Goal: Information Seeking & Learning: Learn about a topic

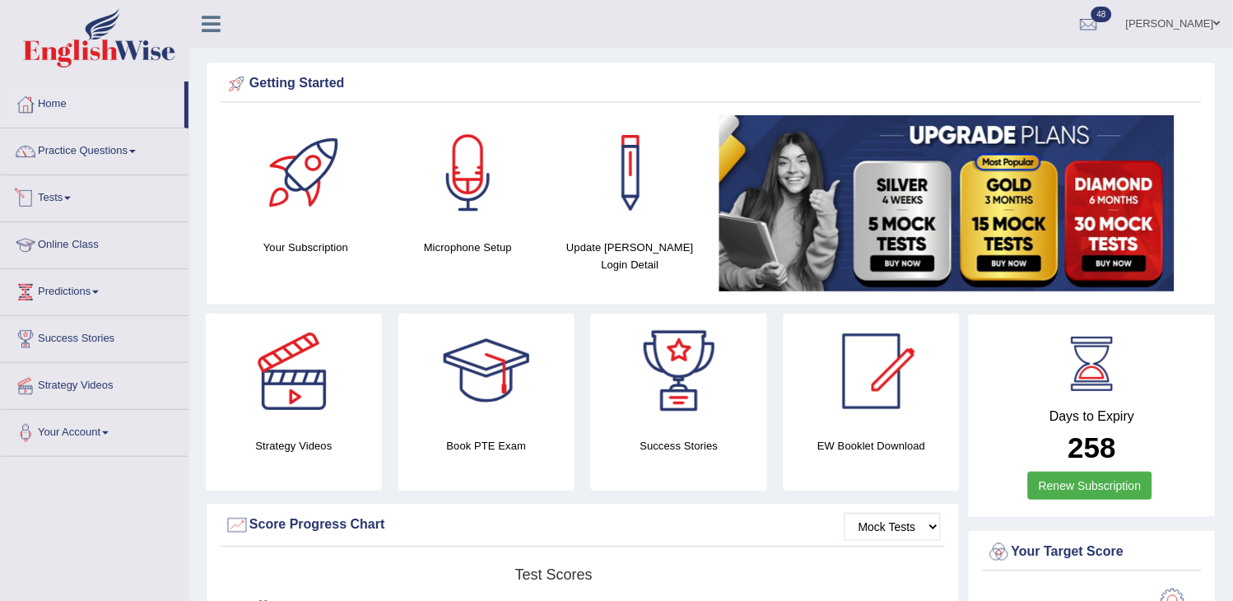
click at [54, 202] on link "Tests" at bounding box center [95, 195] width 188 height 41
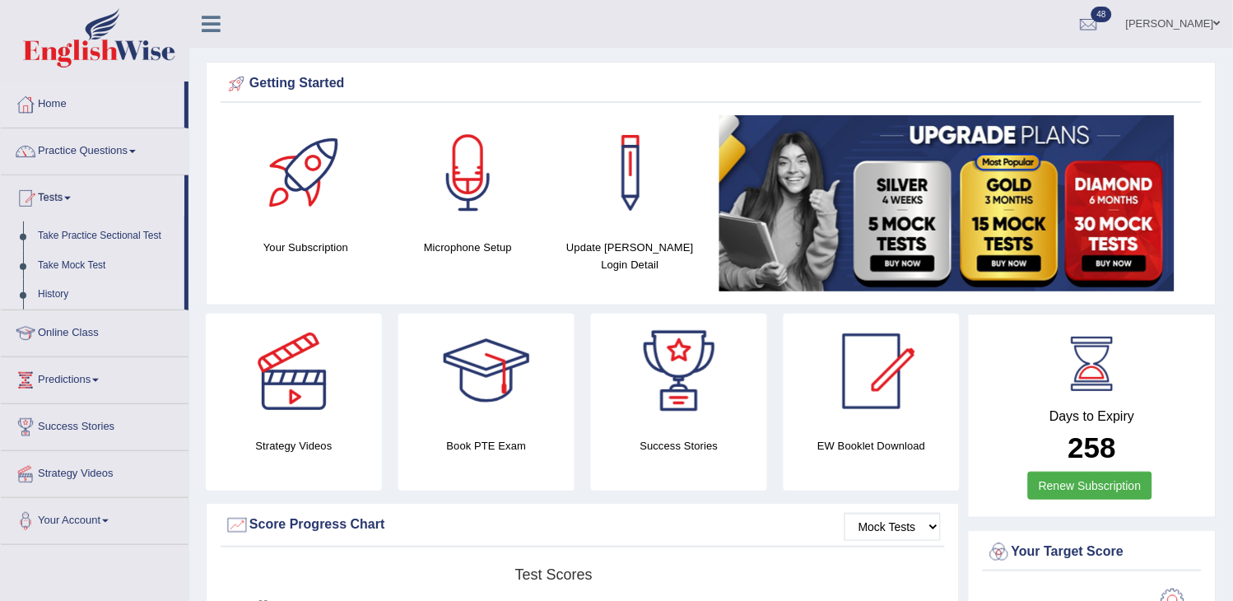
click at [52, 291] on link "History" at bounding box center [107, 295] width 154 height 30
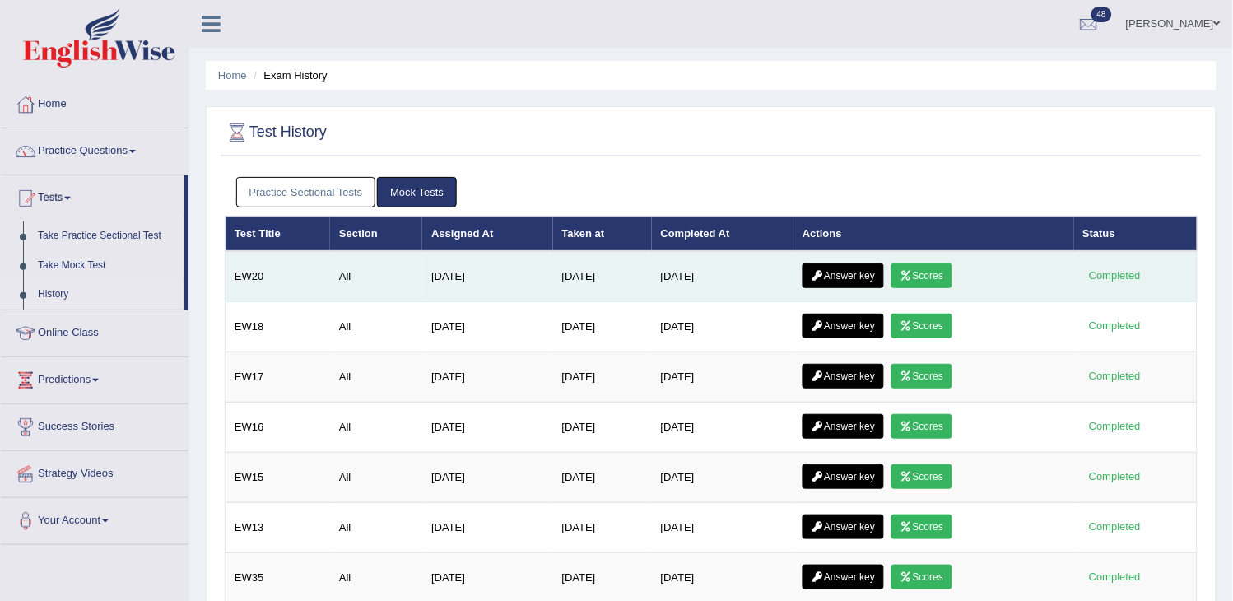
click at [933, 270] on link "Scores" at bounding box center [922, 275] width 61 height 25
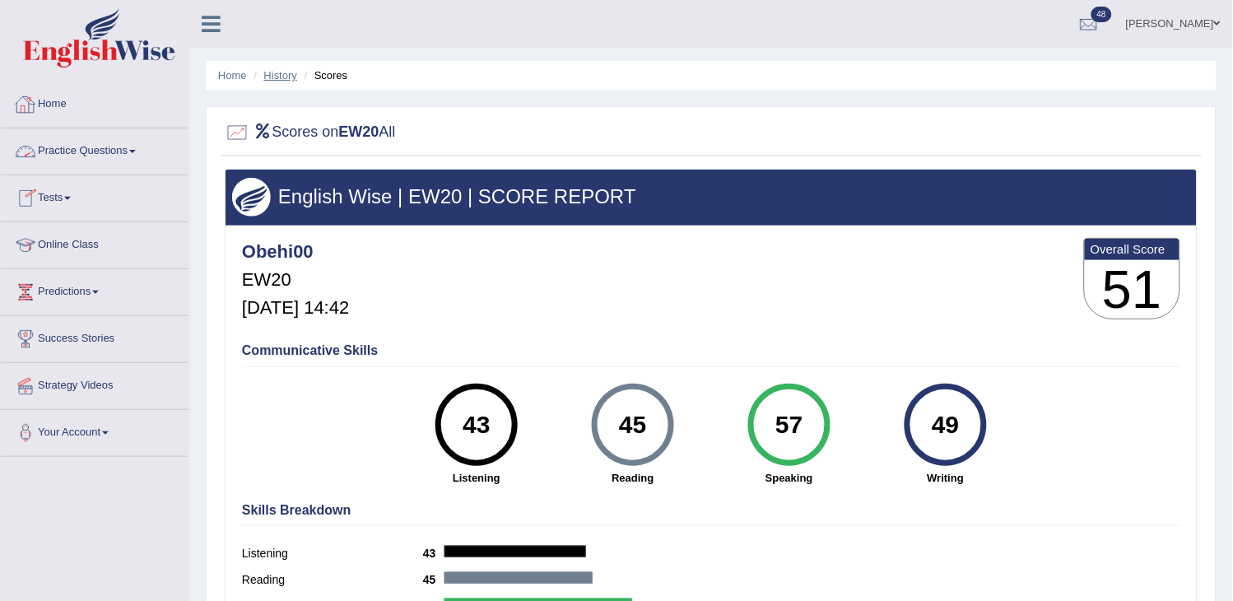
click at [277, 76] on link "History" at bounding box center [280, 75] width 33 height 12
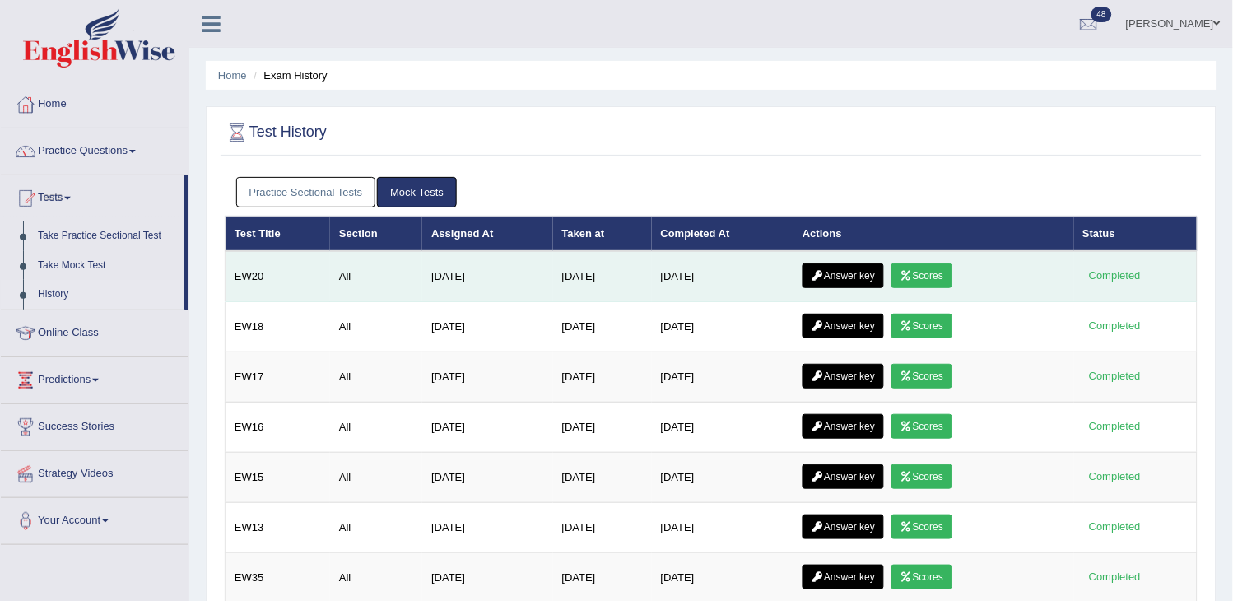
click at [822, 275] on icon at bounding box center [818, 276] width 12 height 10
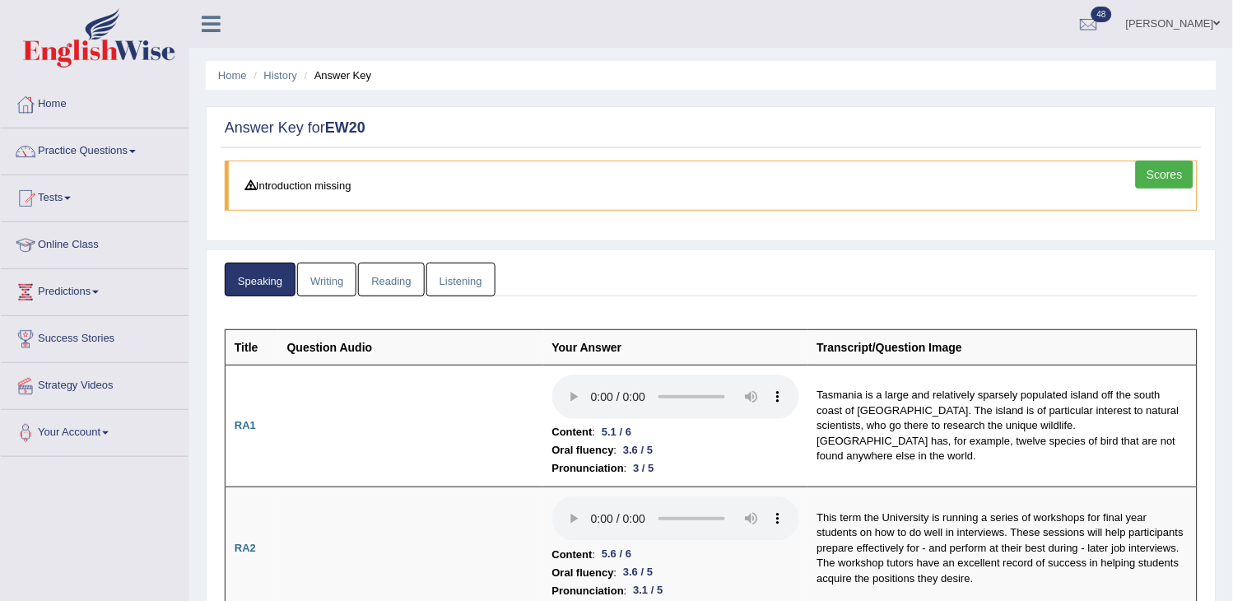
click at [324, 282] on link "Writing" at bounding box center [326, 280] width 59 height 34
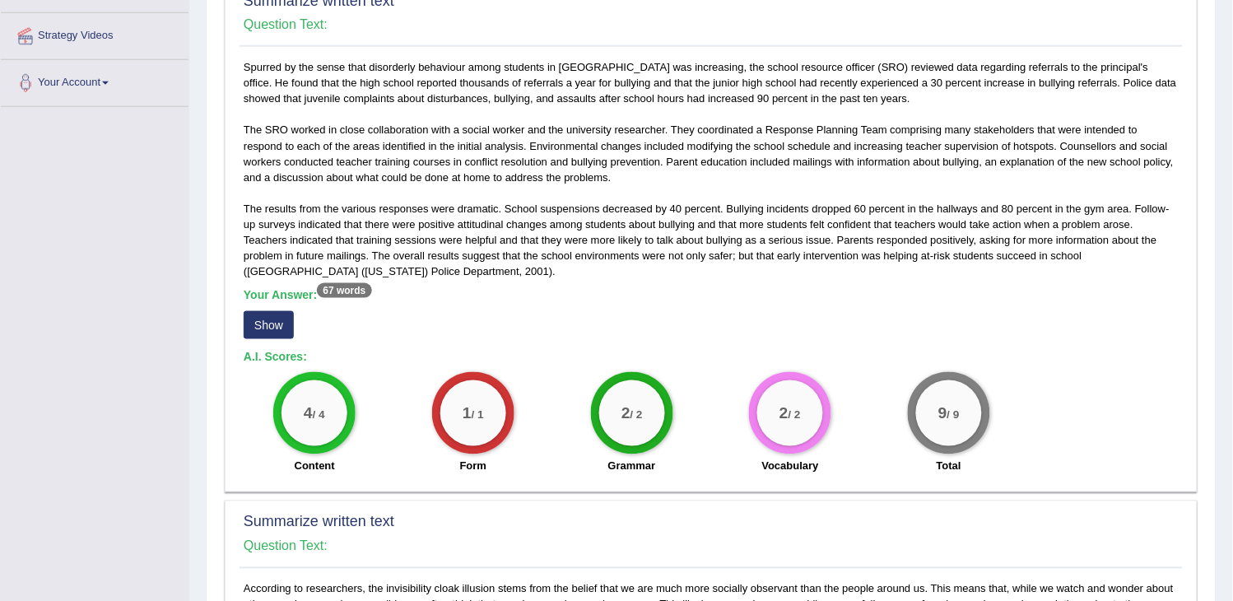
scroll to position [365, 0]
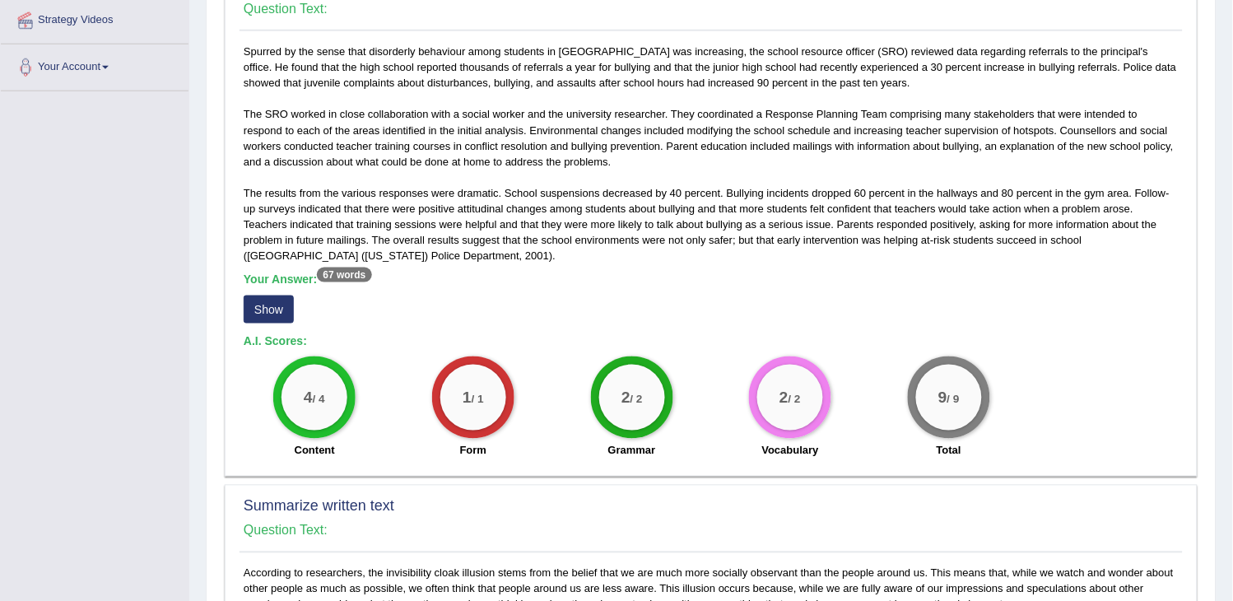
click at [277, 317] on button "Show" at bounding box center [269, 310] width 50 height 28
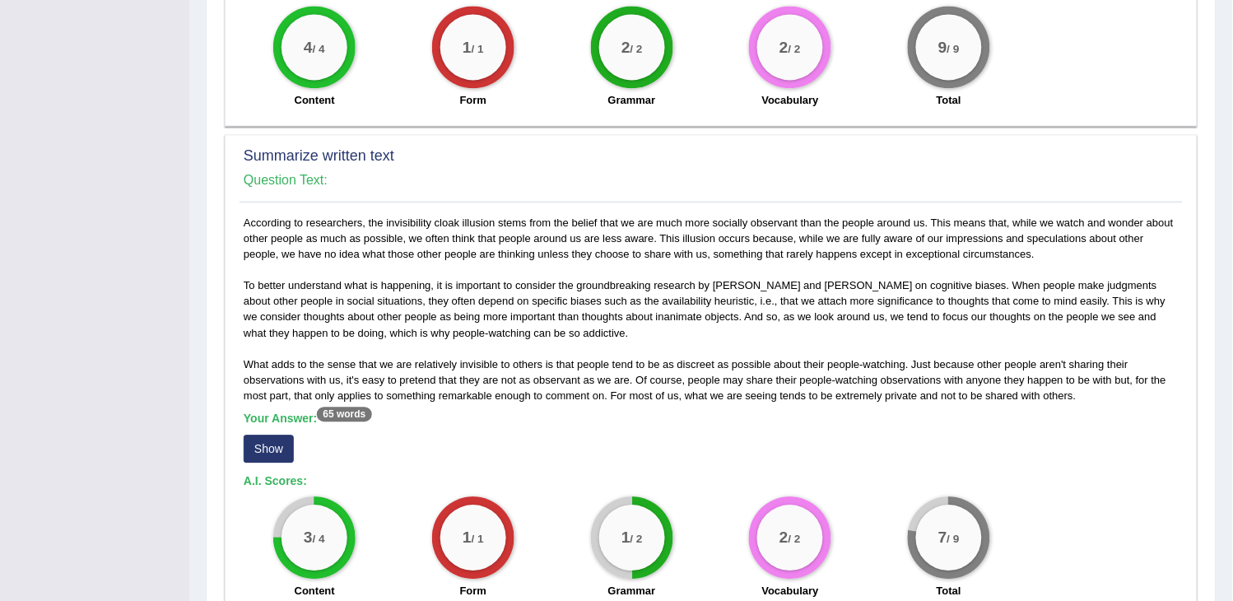
scroll to position [823, 0]
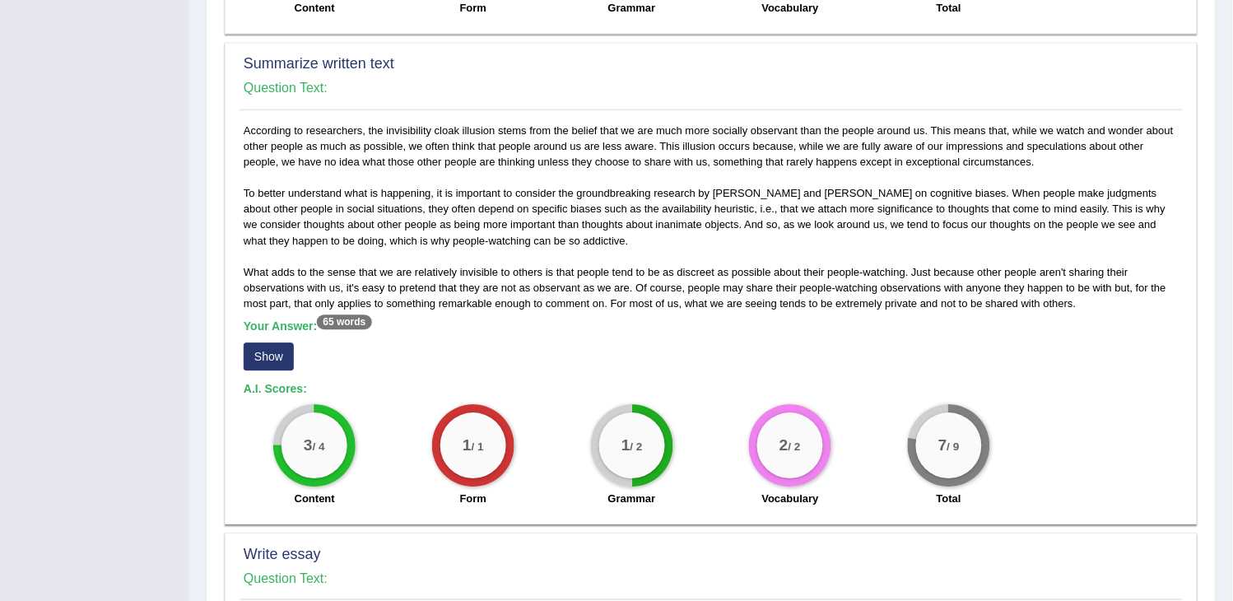
click at [277, 342] on button "Show" at bounding box center [269, 356] width 50 height 28
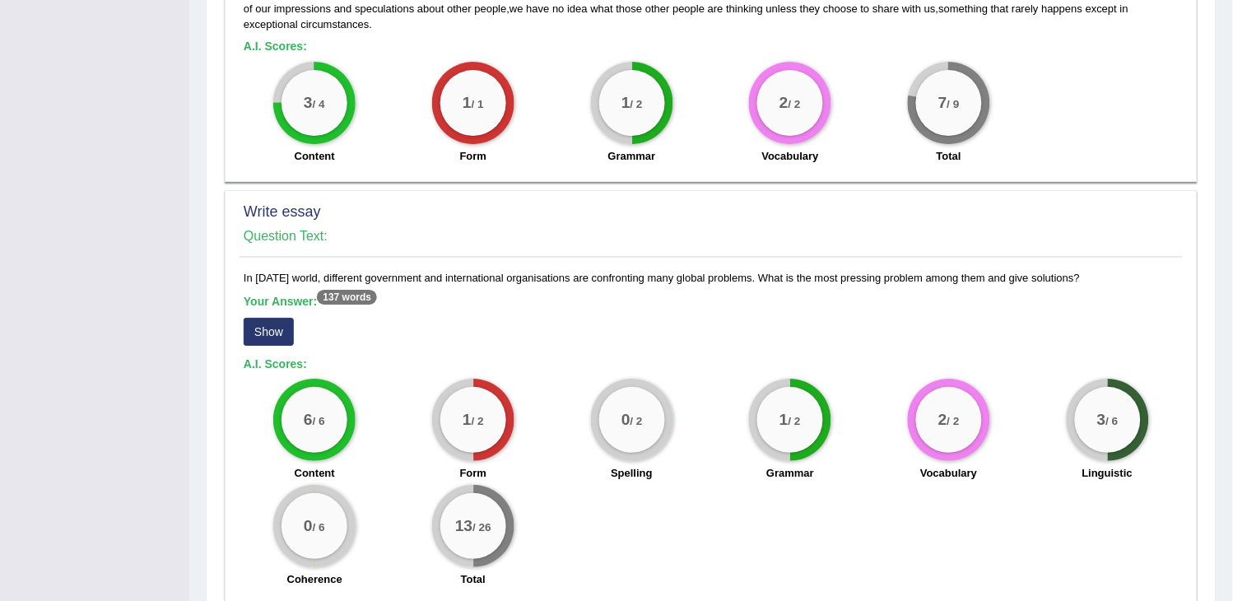
scroll to position [1257, 0]
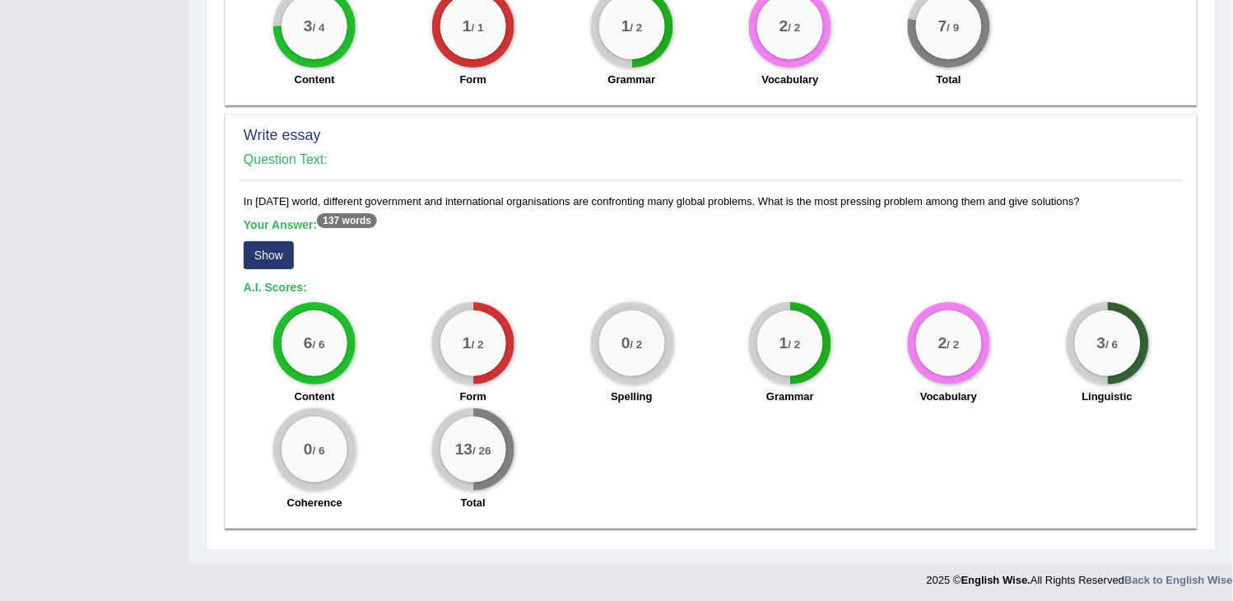
click at [275, 242] on button "Show" at bounding box center [269, 255] width 50 height 28
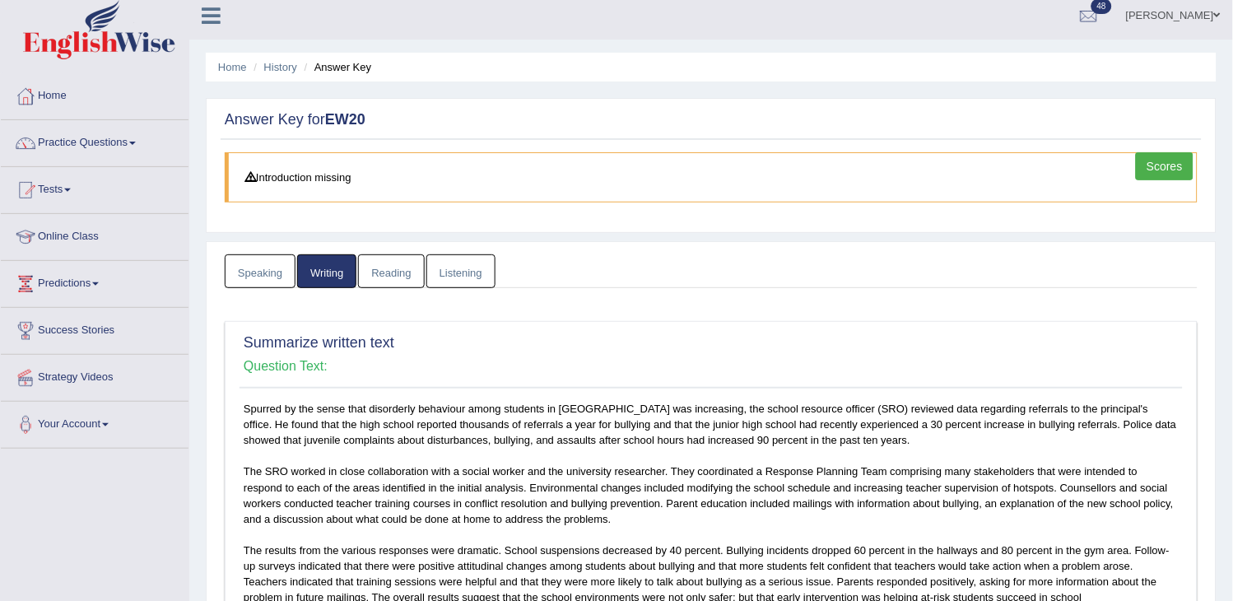
scroll to position [0, 0]
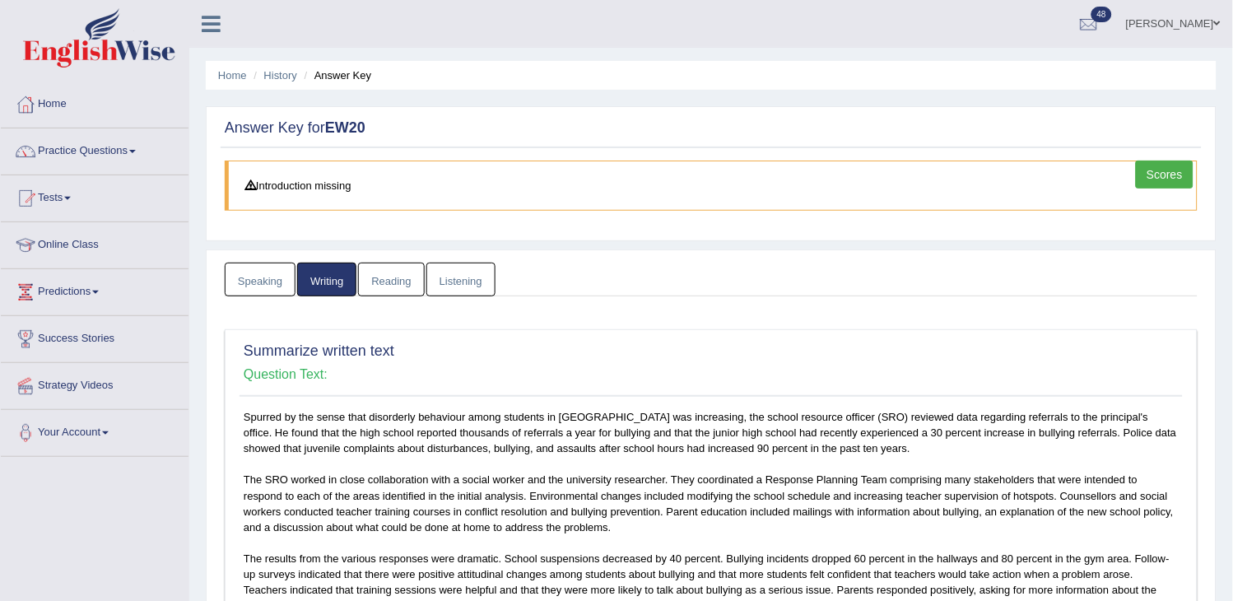
click at [392, 280] on link "Reading" at bounding box center [391, 280] width 66 height 34
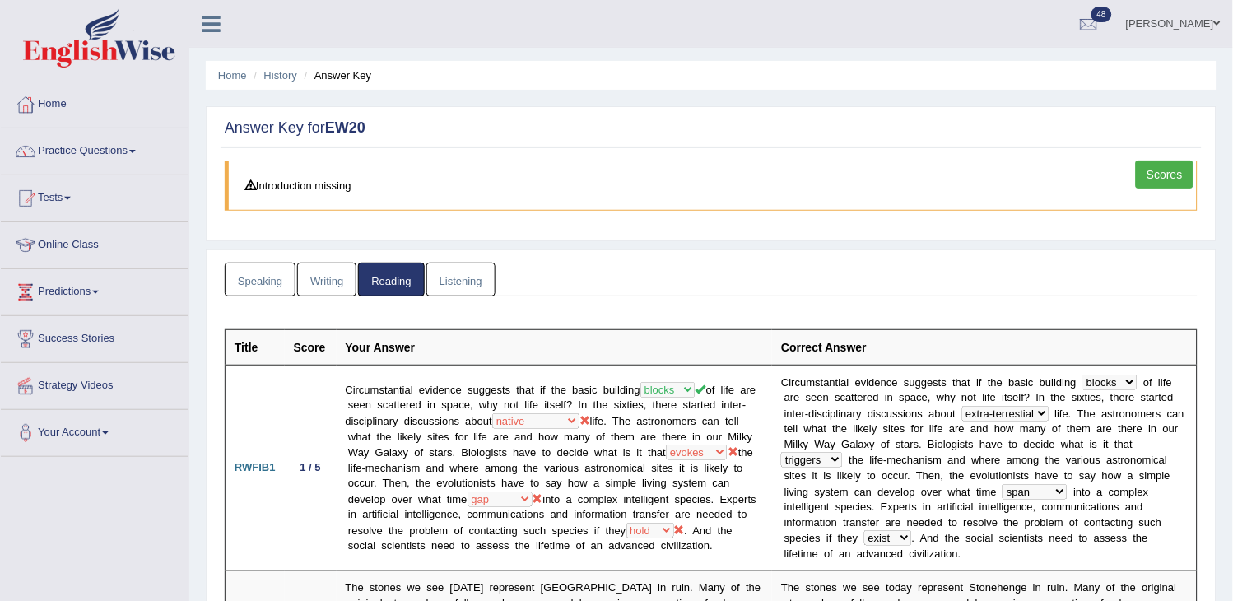
click at [459, 275] on link "Listening" at bounding box center [460, 280] width 69 height 34
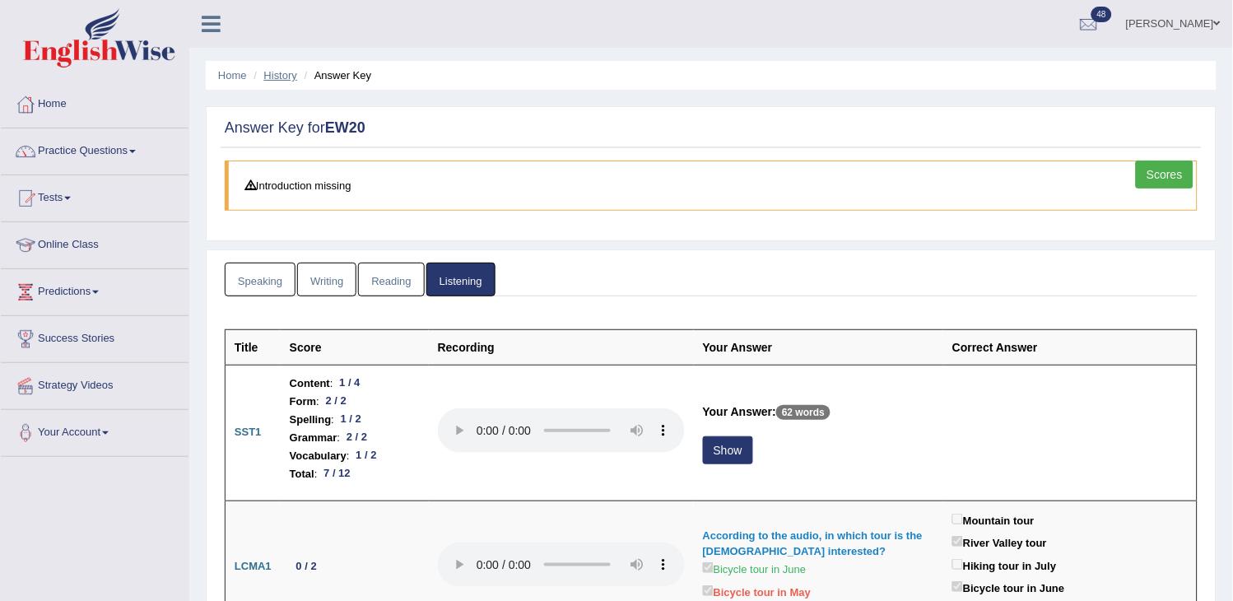
click at [264, 78] on link "History" at bounding box center [280, 75] width 33 height 12
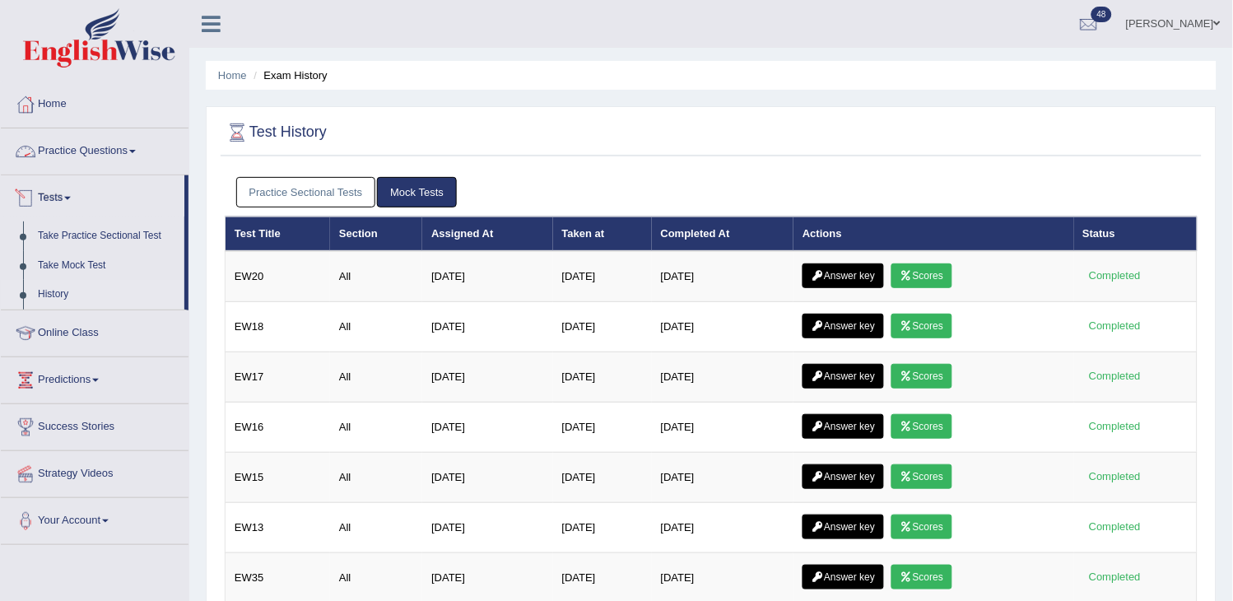
click at [123, 163] on link "Practice Questions" at bounding box center [95, 148] width 188 height 41
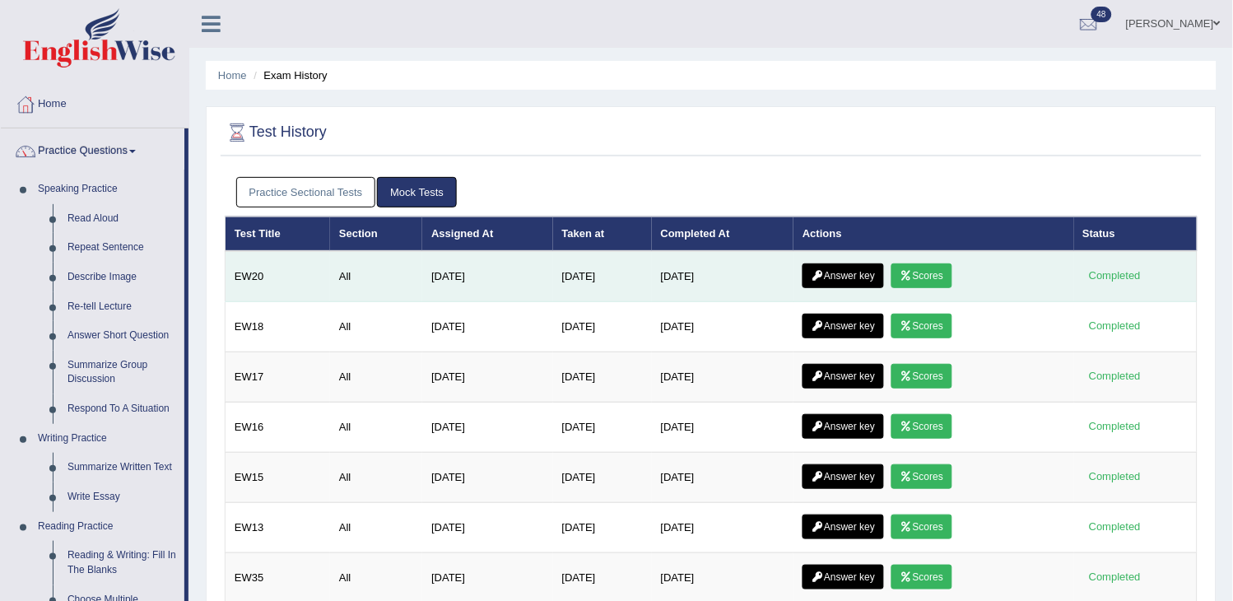
click at [950, 275] on link "Scores" at bounding box center [922, 275] width 61 height 25
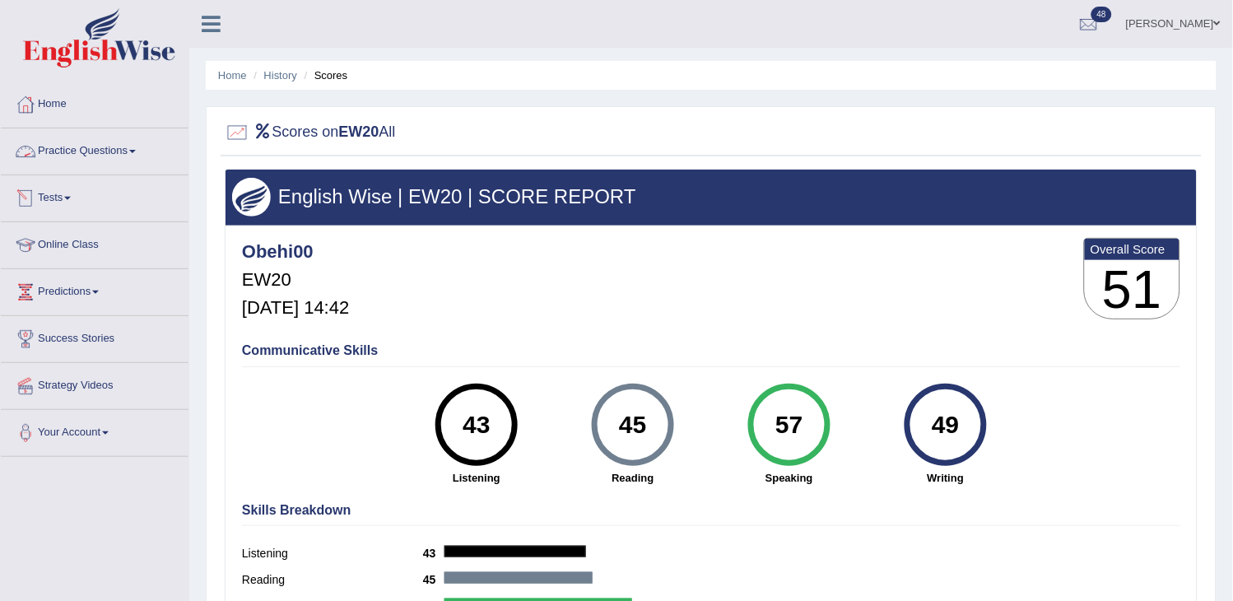
click at [134, 146] on link "Practice Questions" at bounding box center [95, 148] width 188 height 41
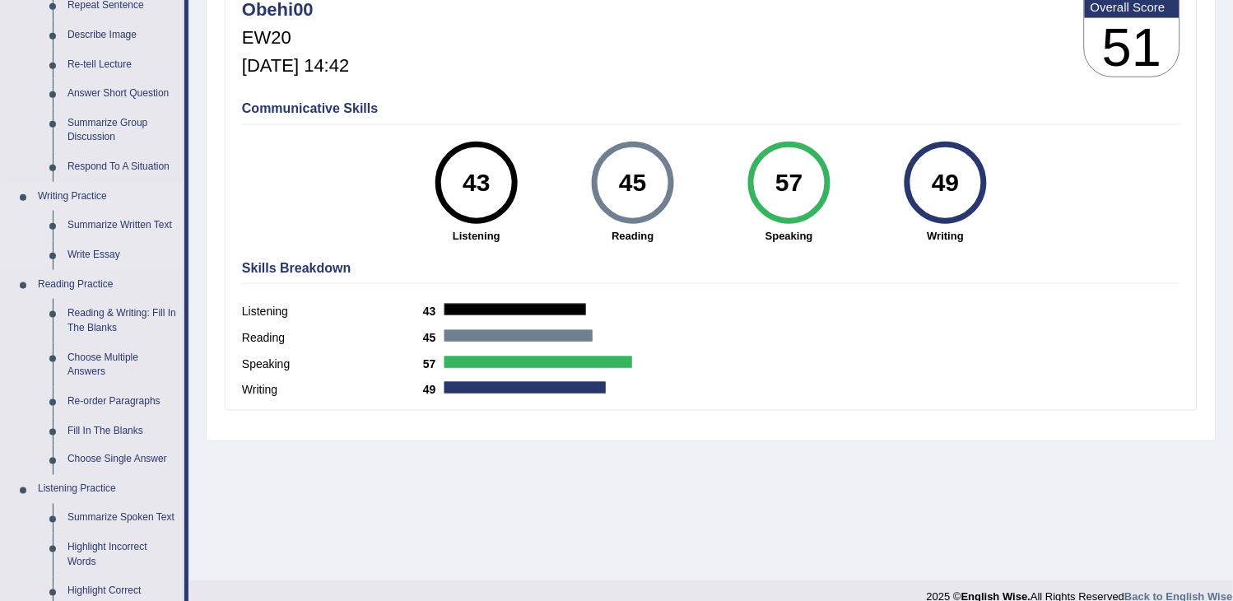
scroll to position [274, 0]
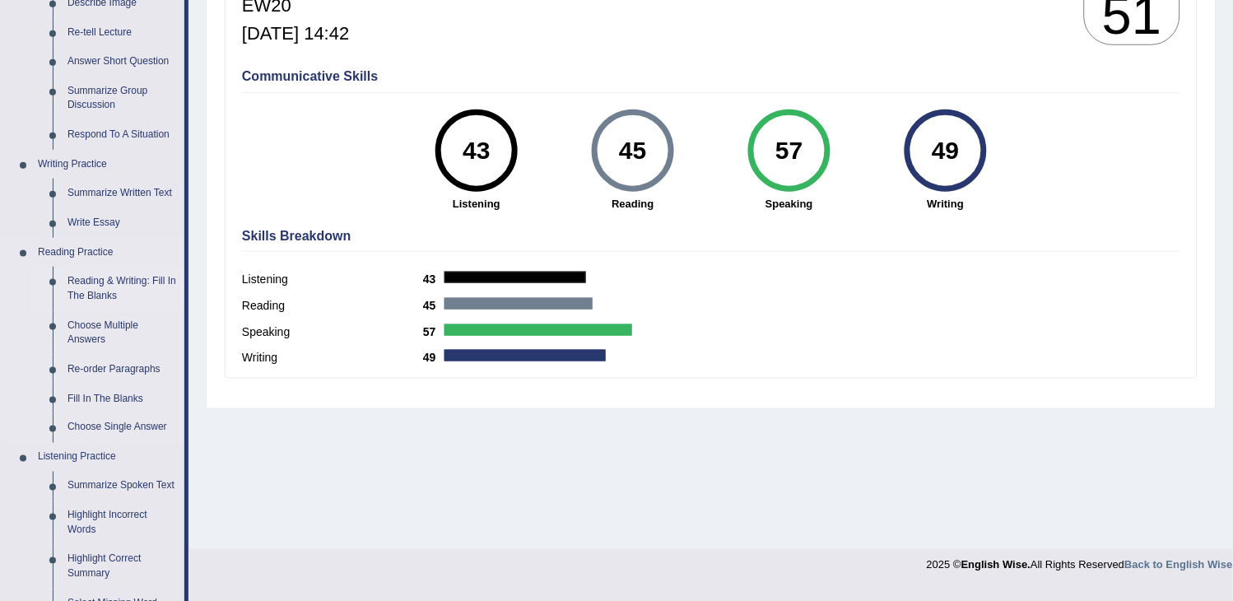
click at [80, 276] on link "Reading & Writing: Fill In The Blanks" at bounding box center [122, 289] width 124 height 44
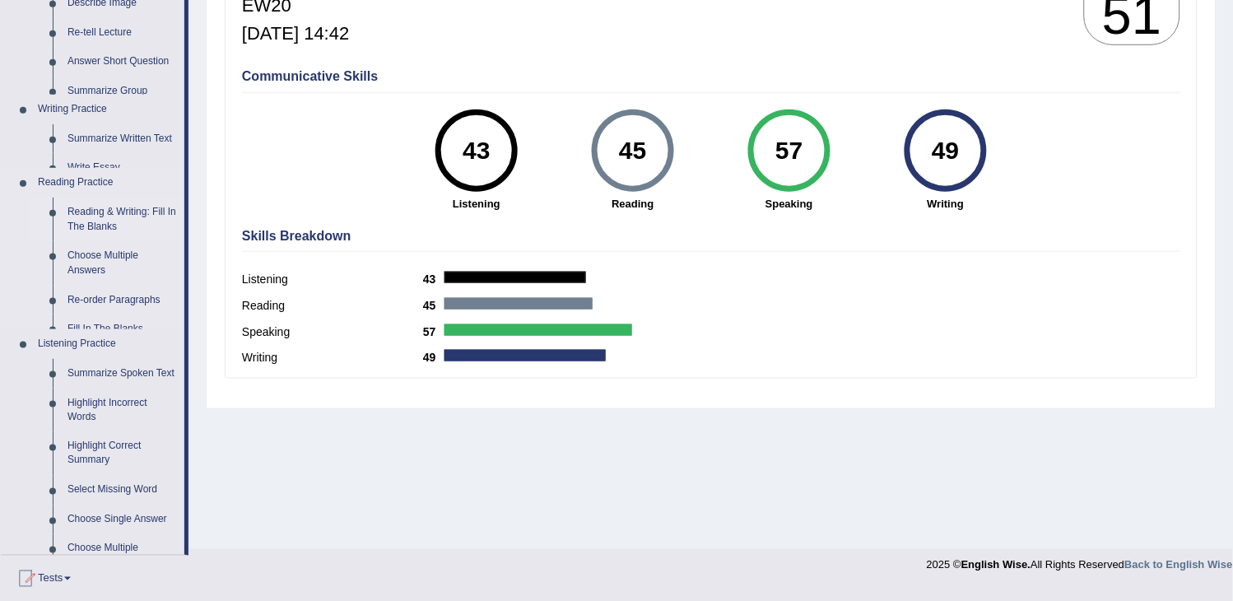
scroll to position [263, 0]
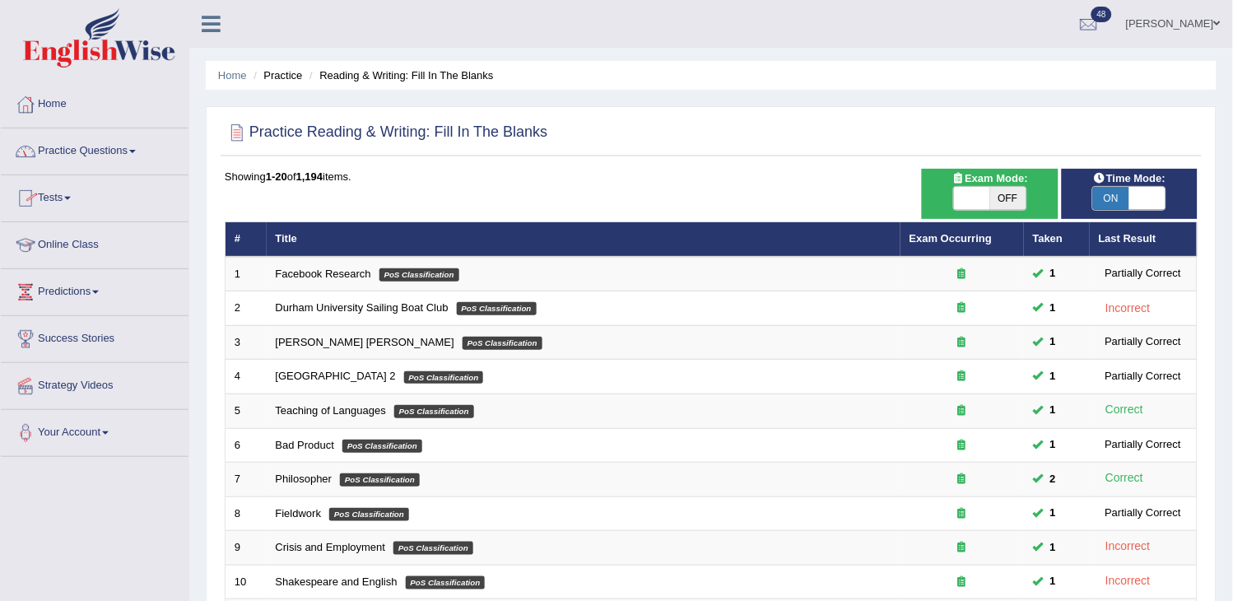
click at [77, 179] on link "Tests" at bounding box center [95, 195] width 188 height 41
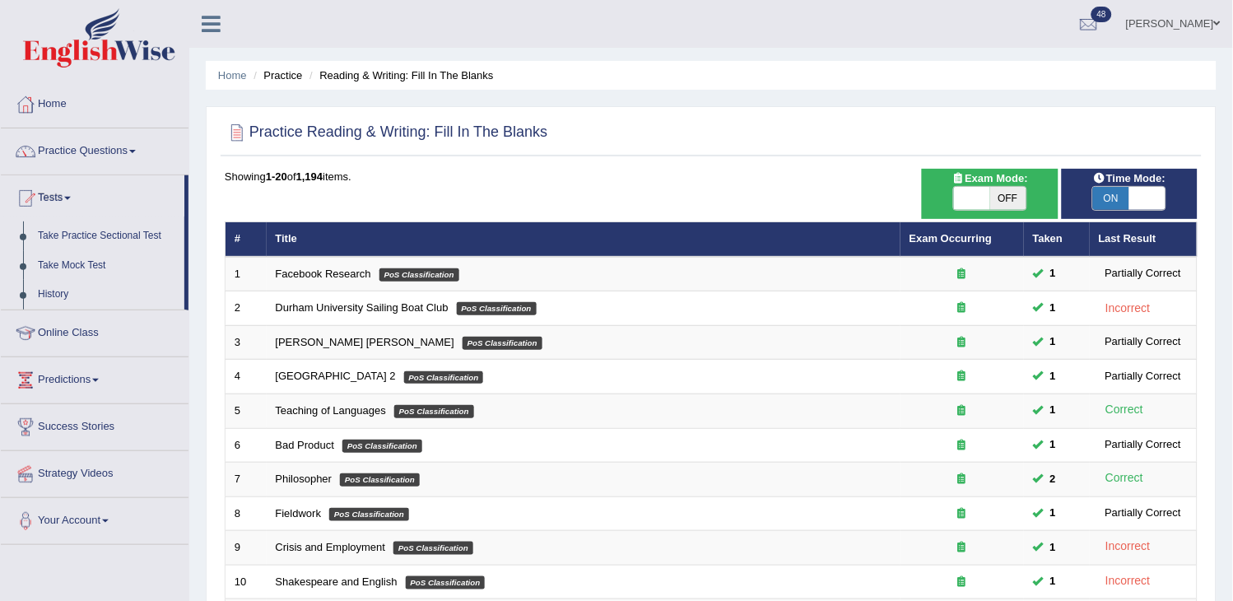
click at [77, 179] on link "Tests" at bounding box center [93, 195] width 184 height 41
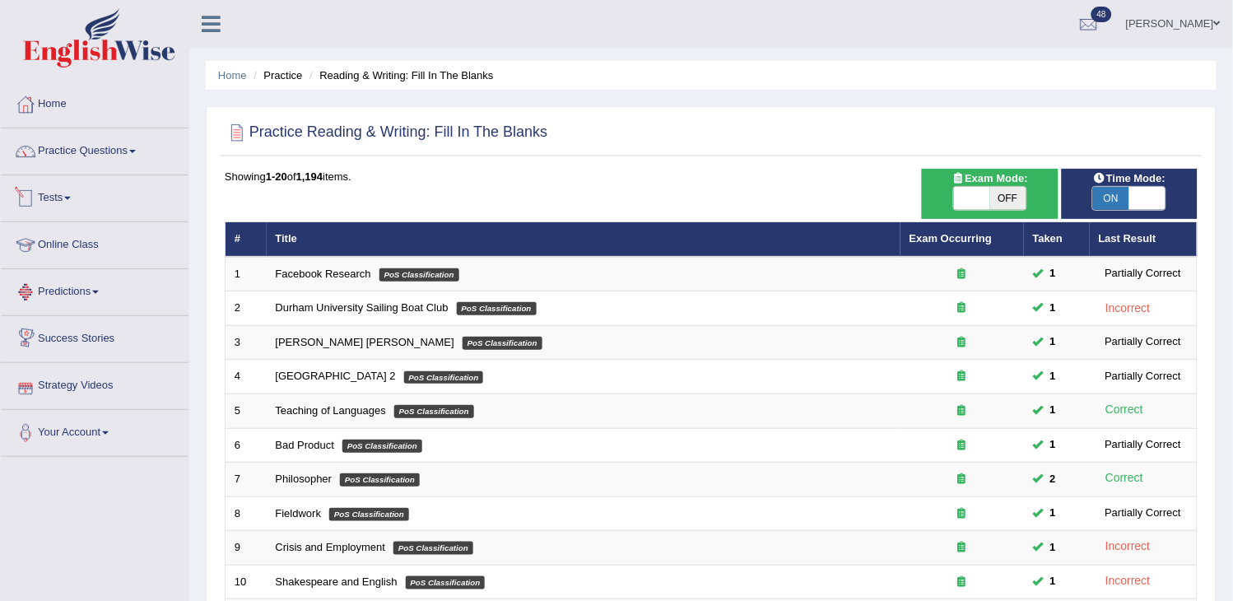
click at [70, 195] on link "Tests" at bounding box center [95, 195] width 188 height 41
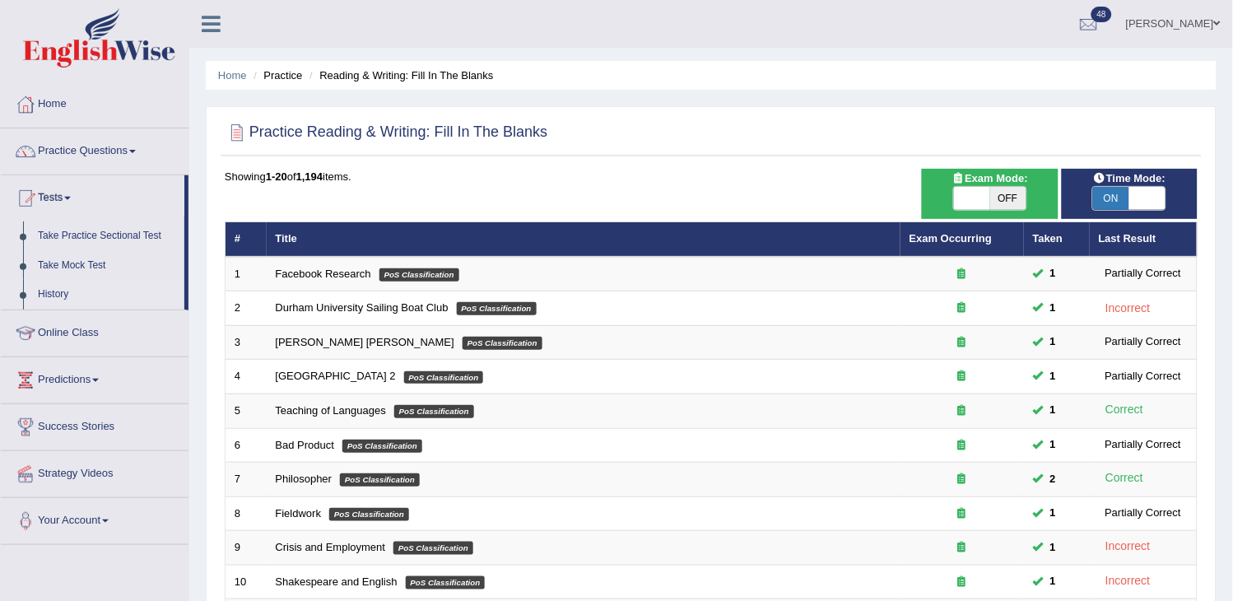
click at [60, 296] on link "History" at bounding box center [107, 295] width 154 height 30
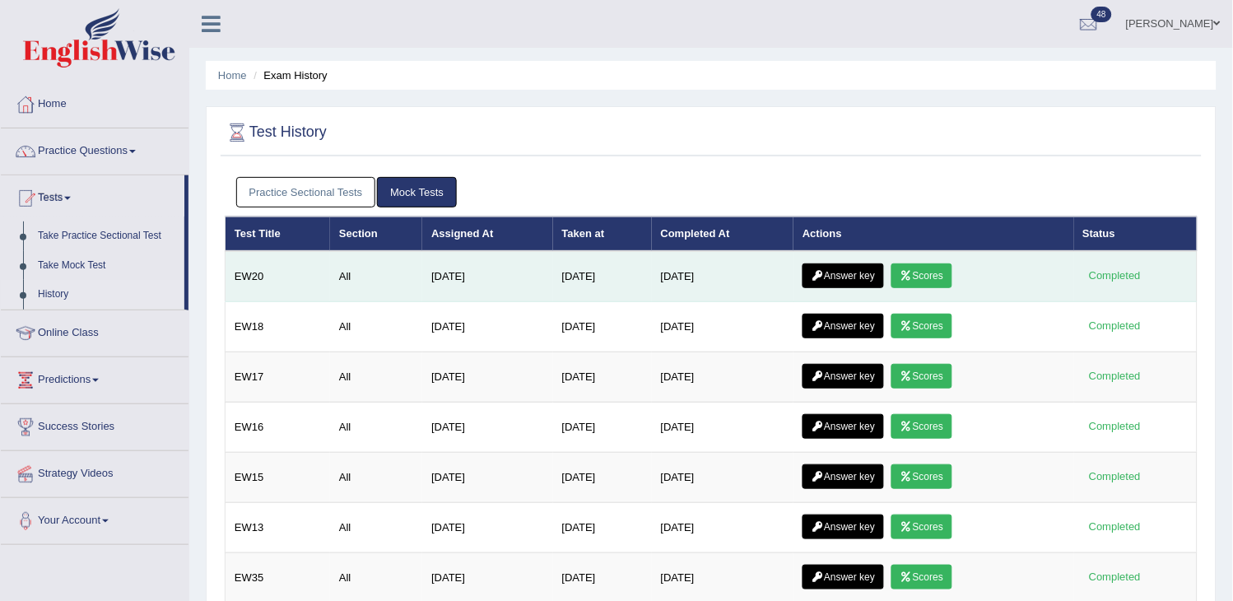
click at [860, 272] on link "Answer key" at bounding box center [843, 275] width 81 height 25
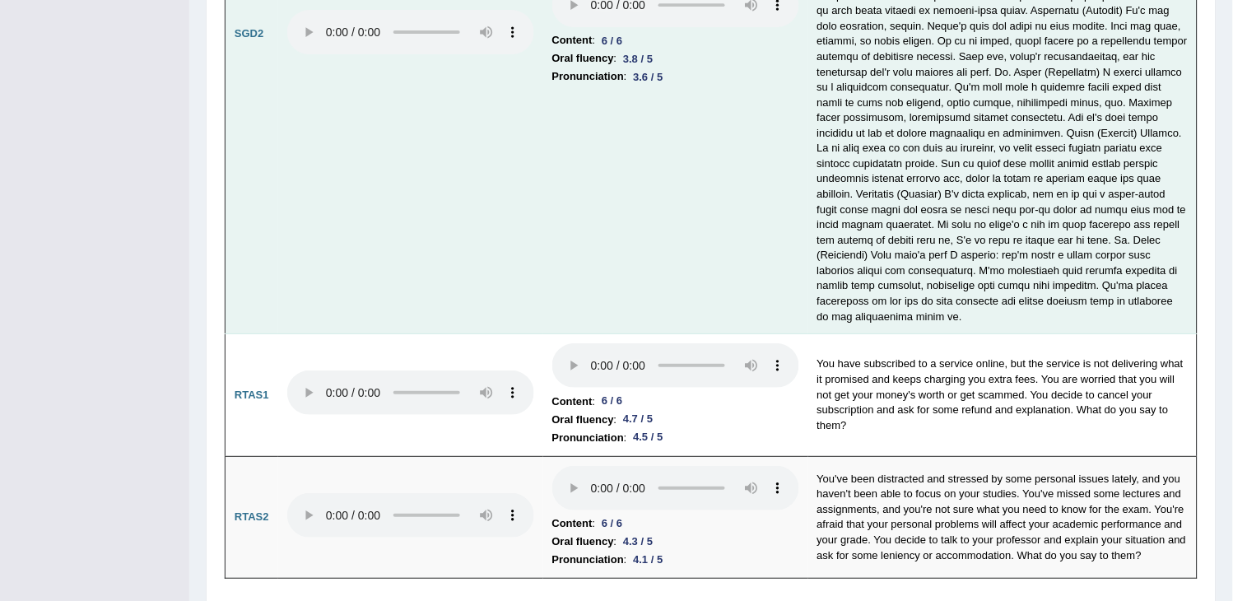
scroll to position [5403, 0]
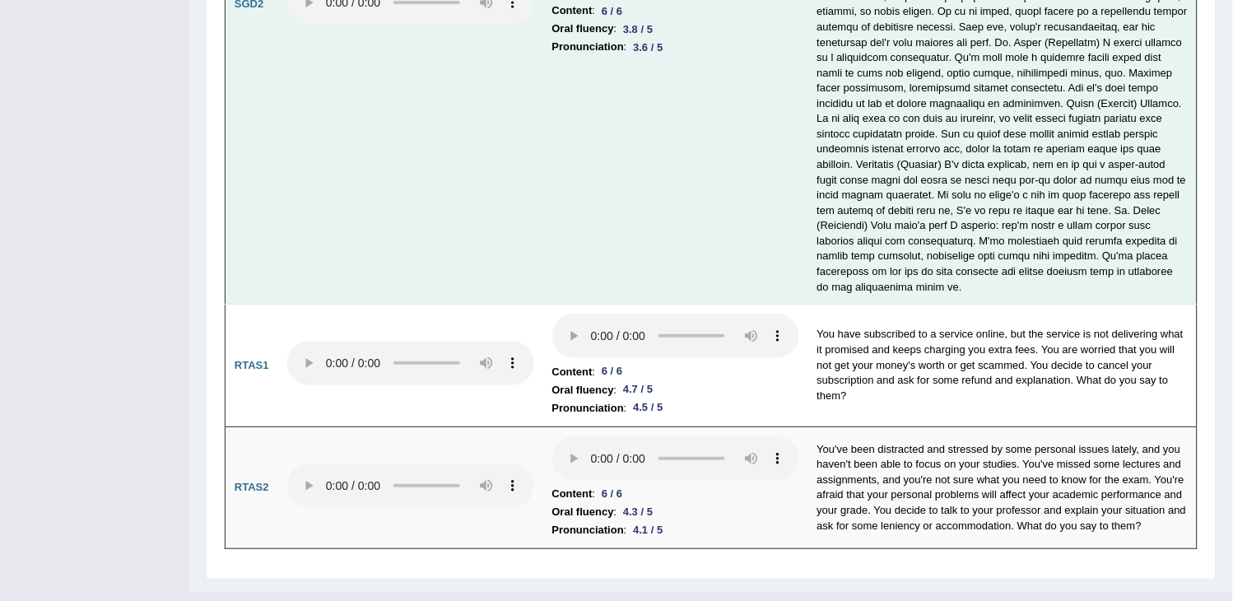
click at [519, 355] on td at bounding box center [410, 366] width 265 height 123
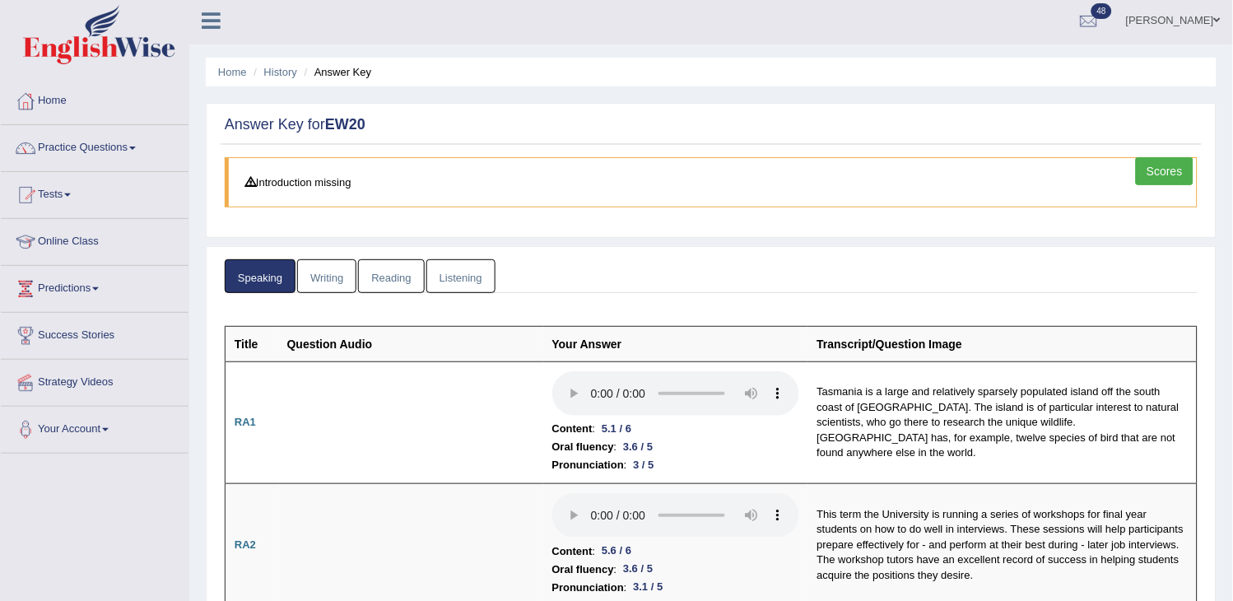
scroll to position [0, 0]
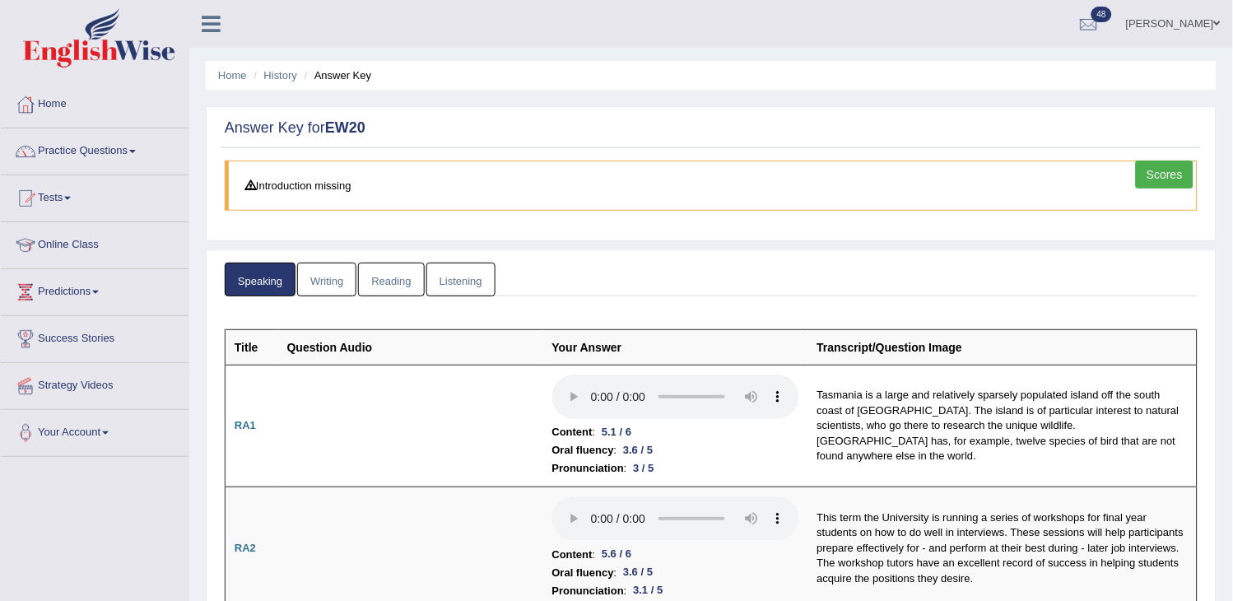
click at [322, 263] on link "Writing" at bounding box center [326, 280] width 59 height 34
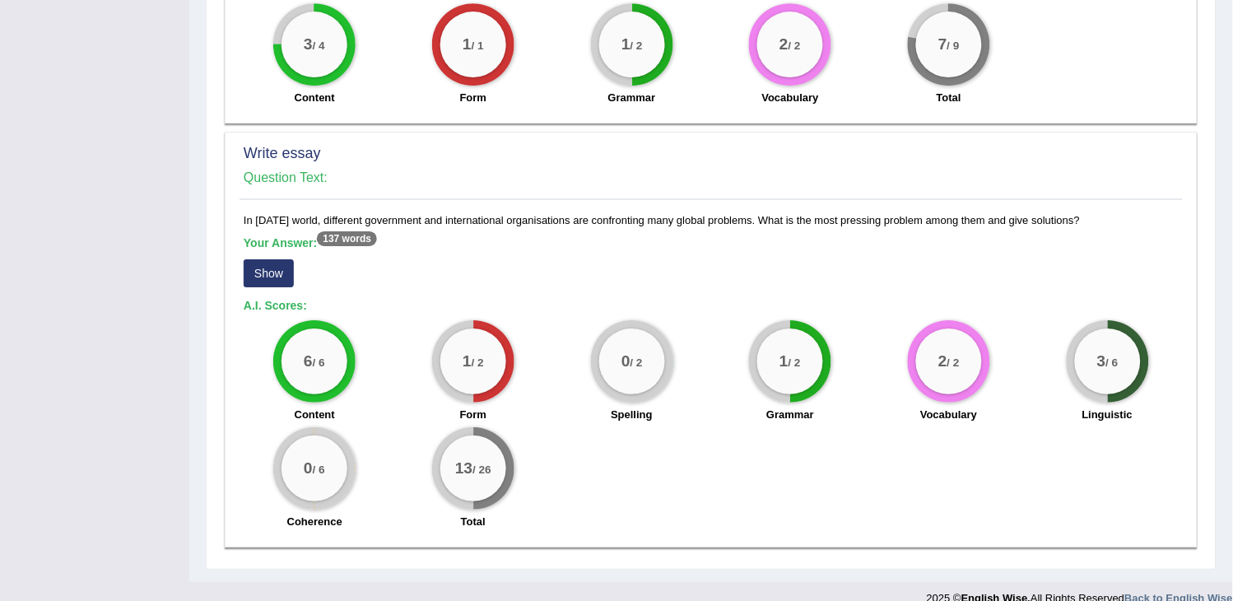
scroll to position [1227, 0]
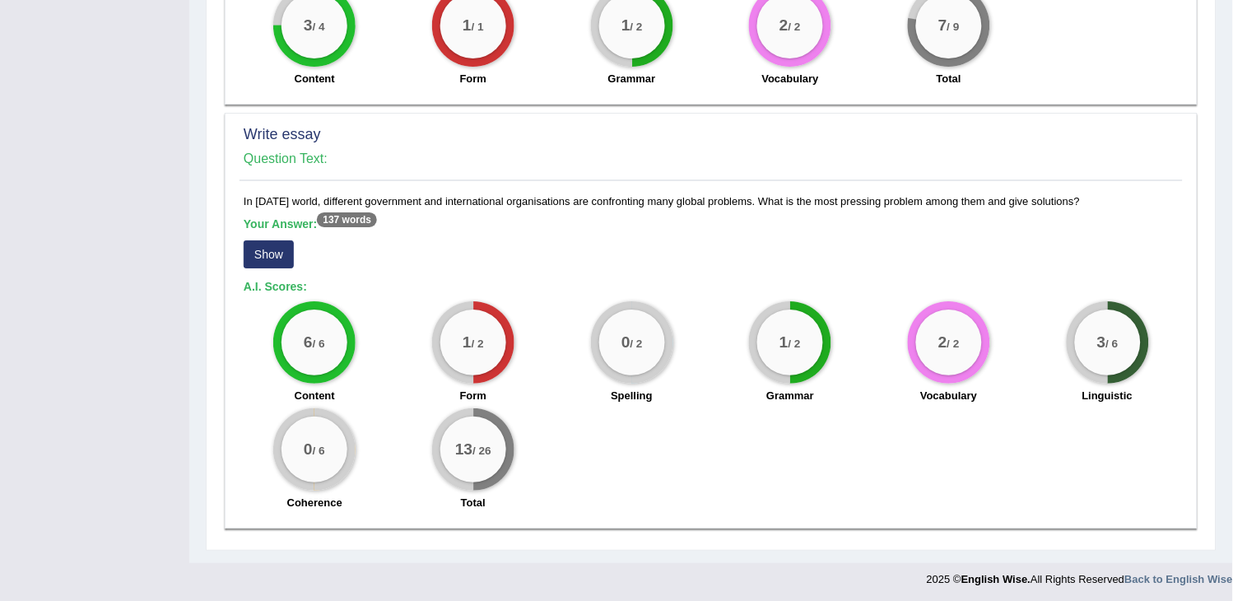
click at [266, 245] on button "Show" at bounding box center [269, 254] width 50 height 28
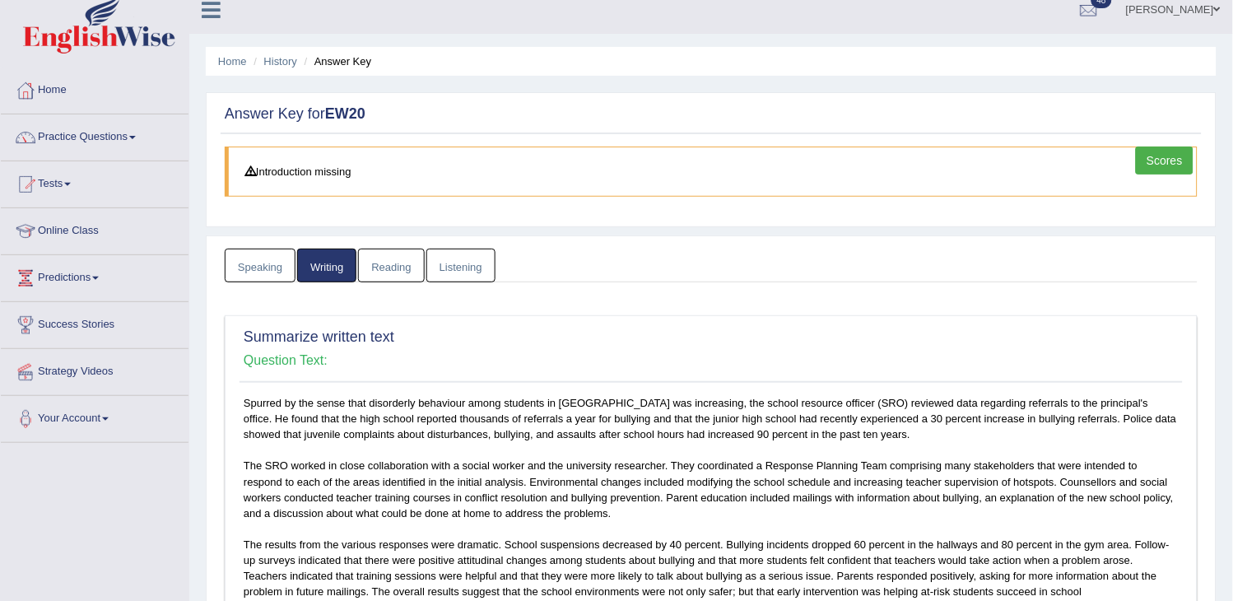
scroll to position [0, 0]
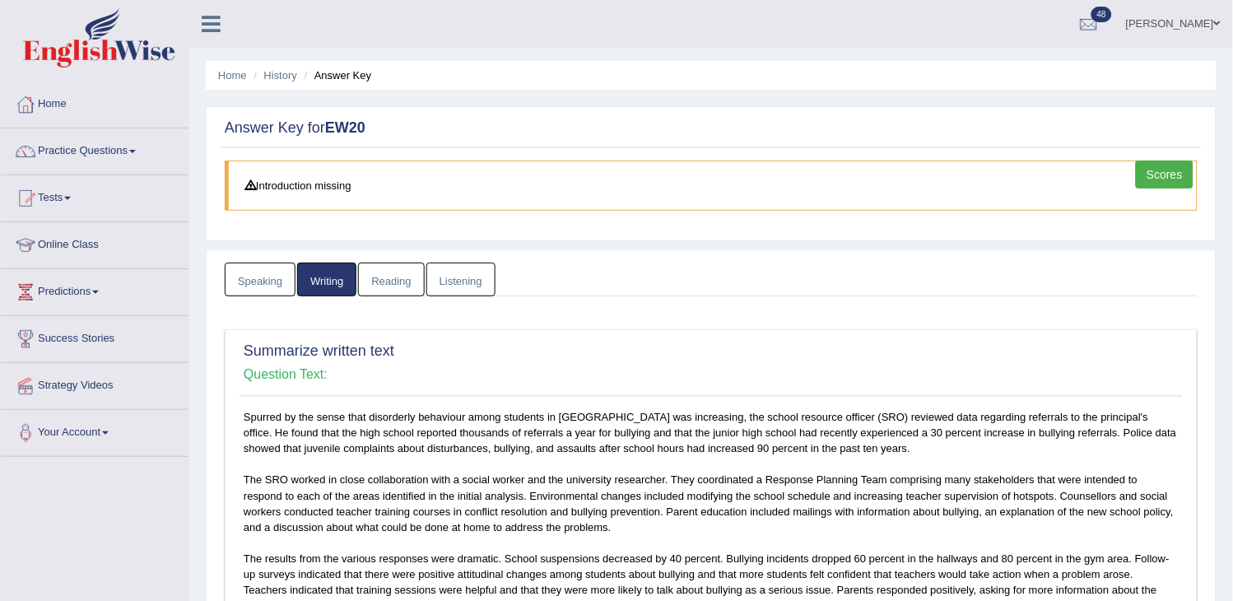
click at [392, 276] on link "Reading" at bounding box center [391, 280] width 66 height 34
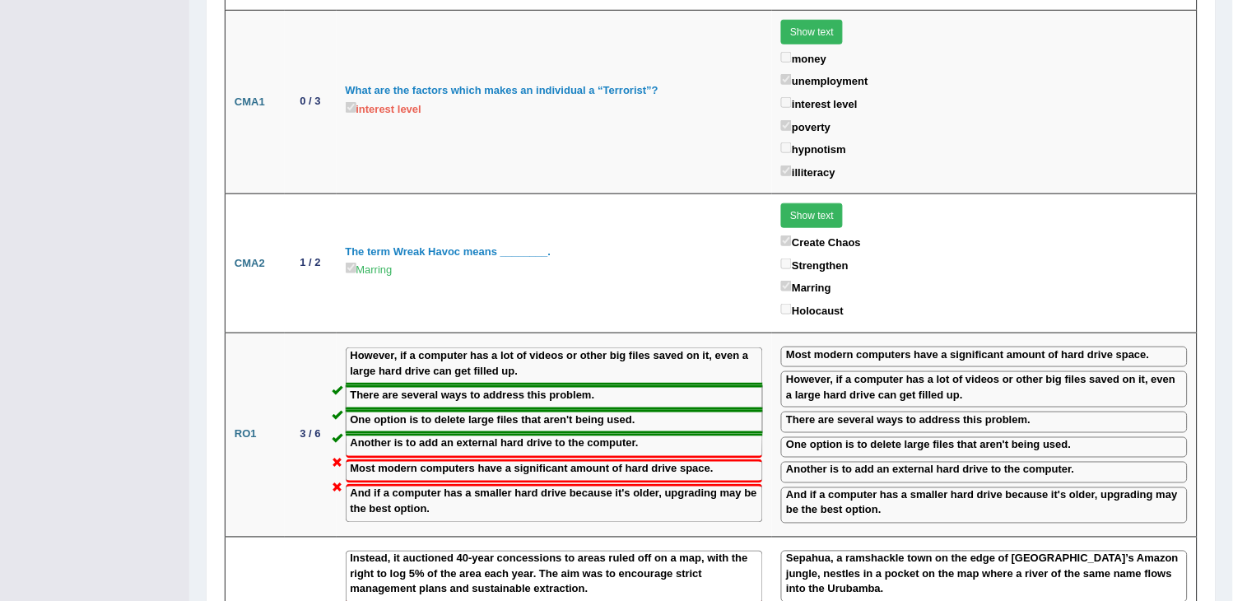
scroll to position [1738, 0]
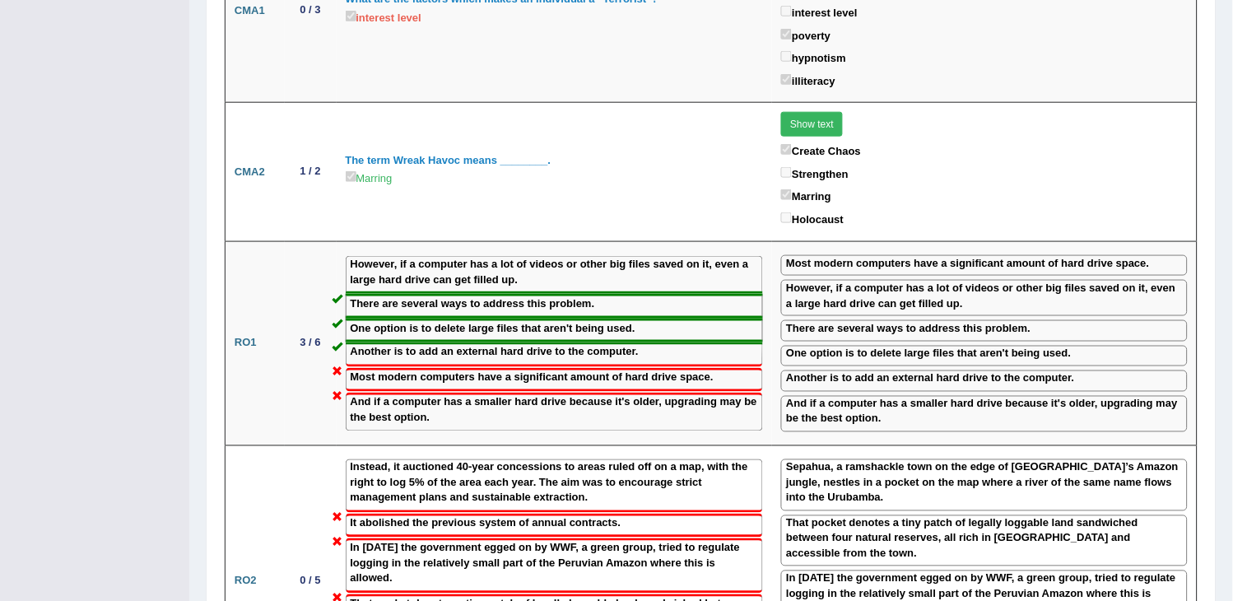
click at [395, 345] on label "Another is to add an external hard drive to the computer." at bounding box center [495, 353] width 288 height 16
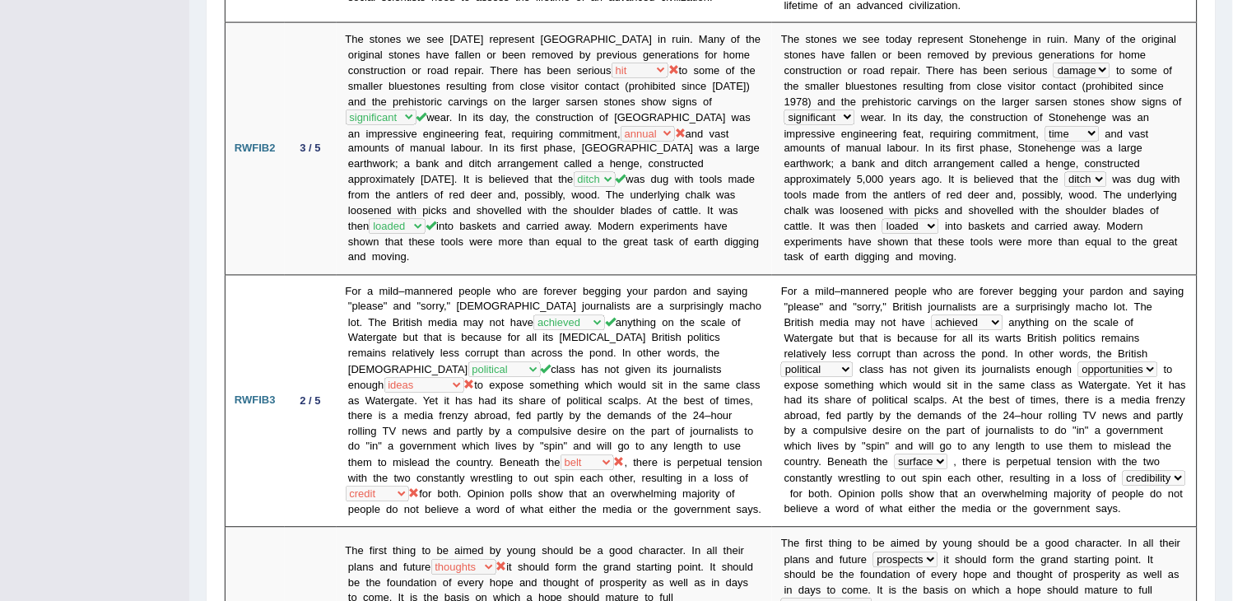
scroll to position [0, 0]
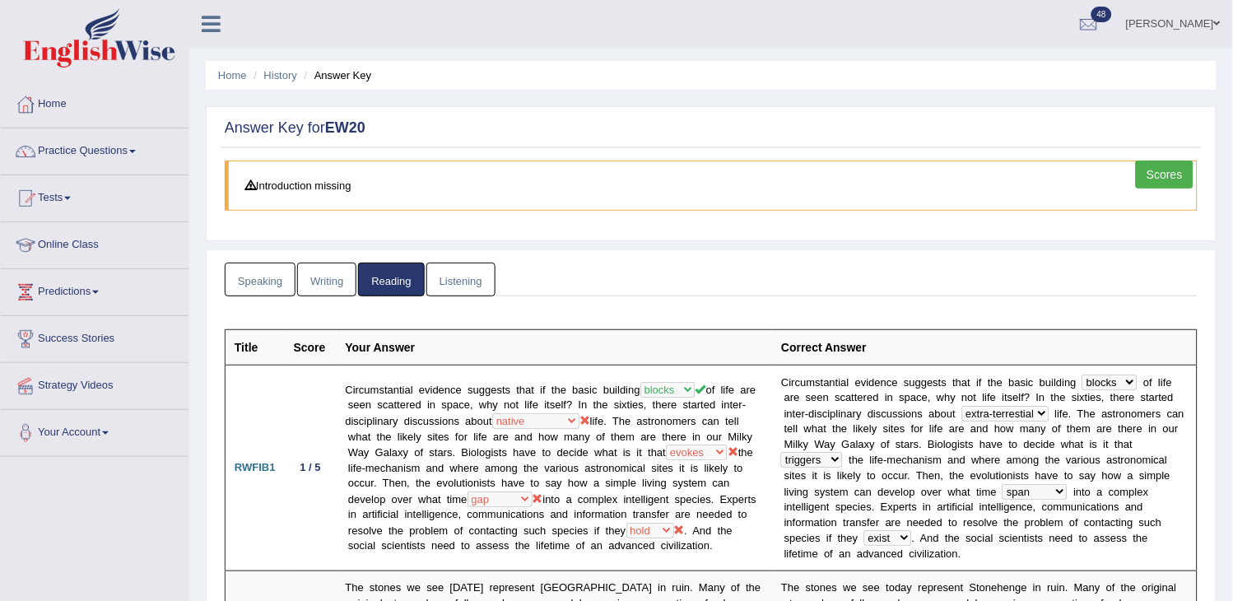
click at [459, 286] on link "Listening" at bounding box center [460, 280] width 69 height 34
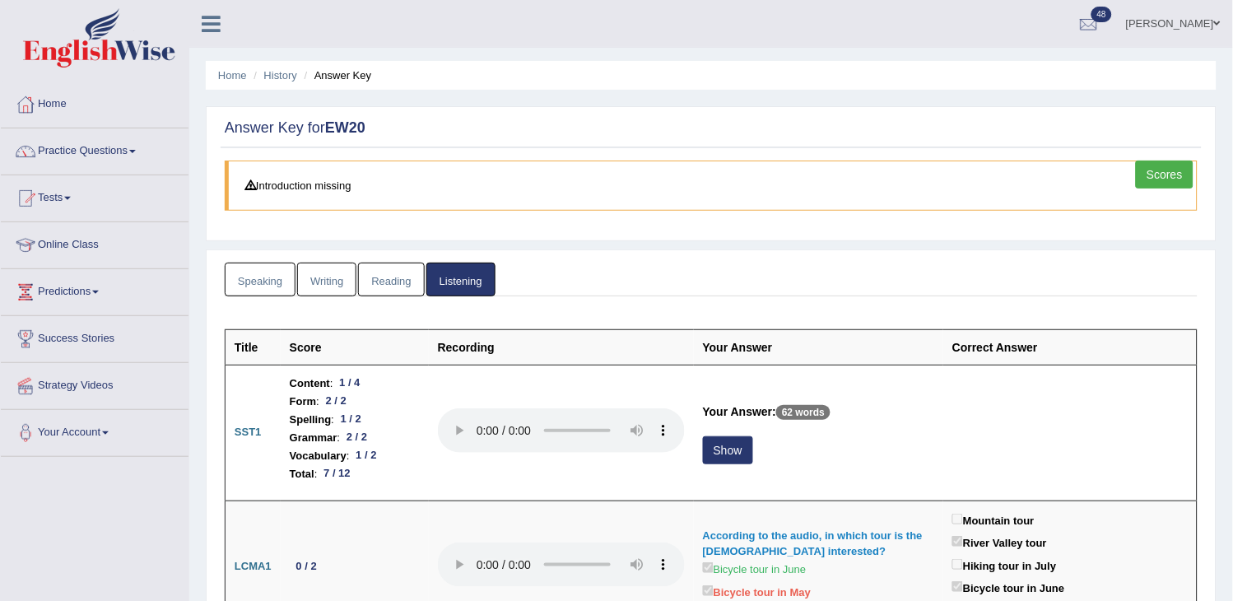
scroll to position [91, 0]
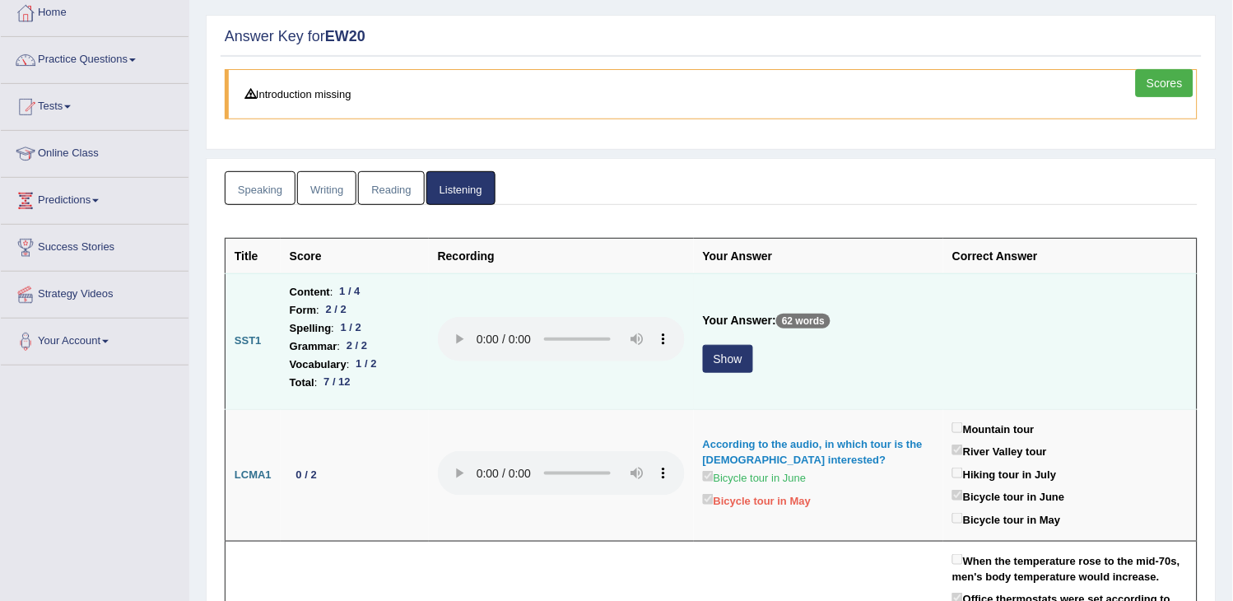
click at [715, 359] on button "Show" at bounding box center [728, 359] width 50 height 28
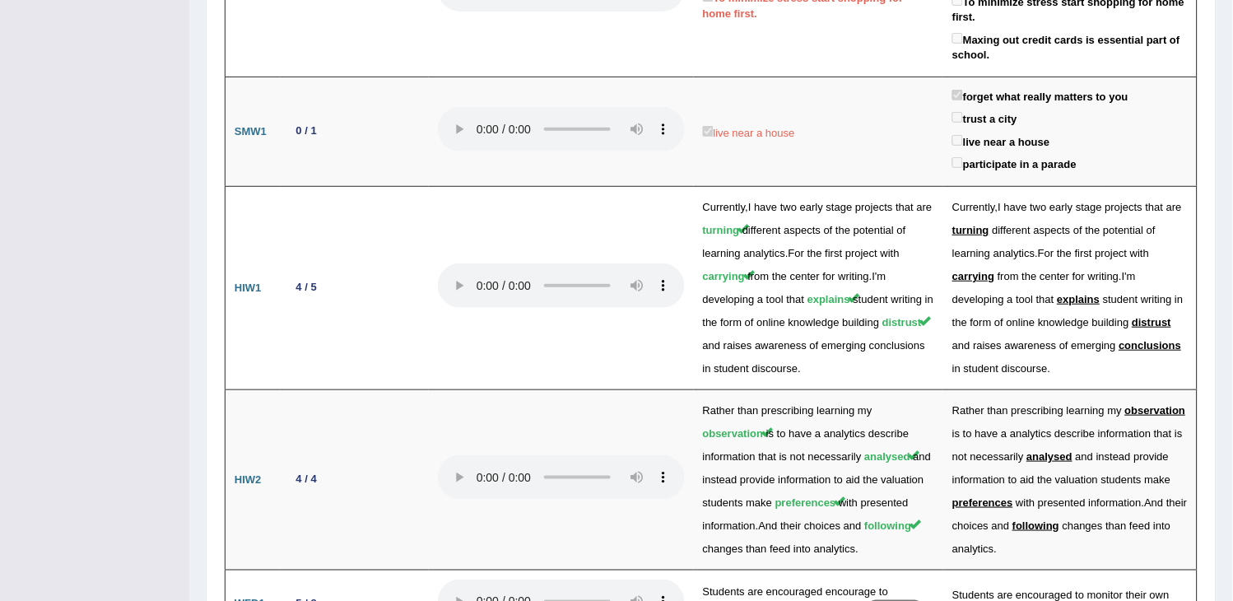
scroll to position [3146, 0]
